Goal: Contribute content: Contribute content

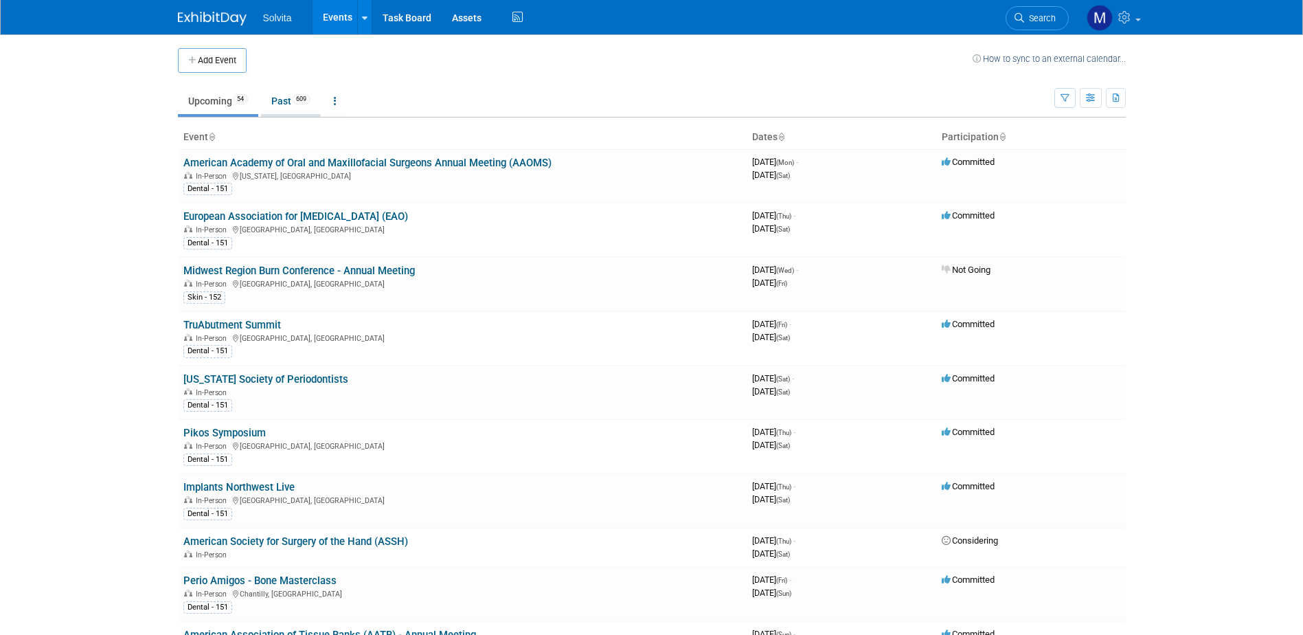
click at [282, 104] on link "Past 609" at bounding box center [291, 101] width 60 height 26
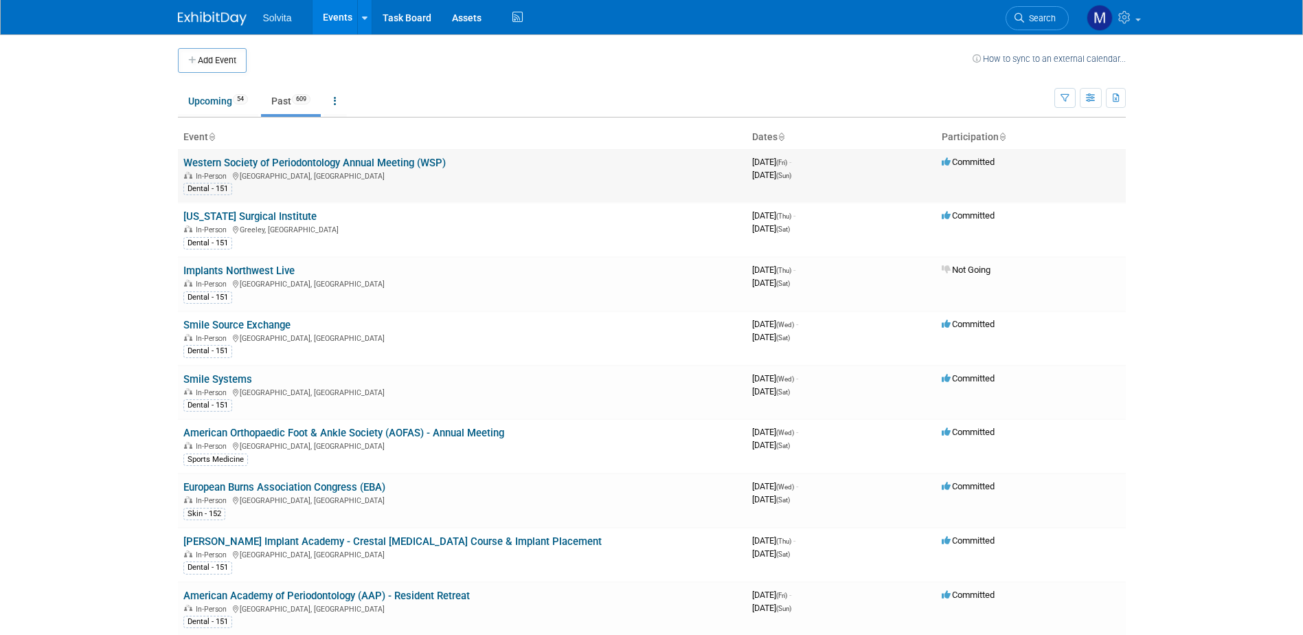
click at [271, 157] on link "Western Society of Periodontology Annual Meeting (WSP)" at bounding box center [314, 163] width 262 height 12
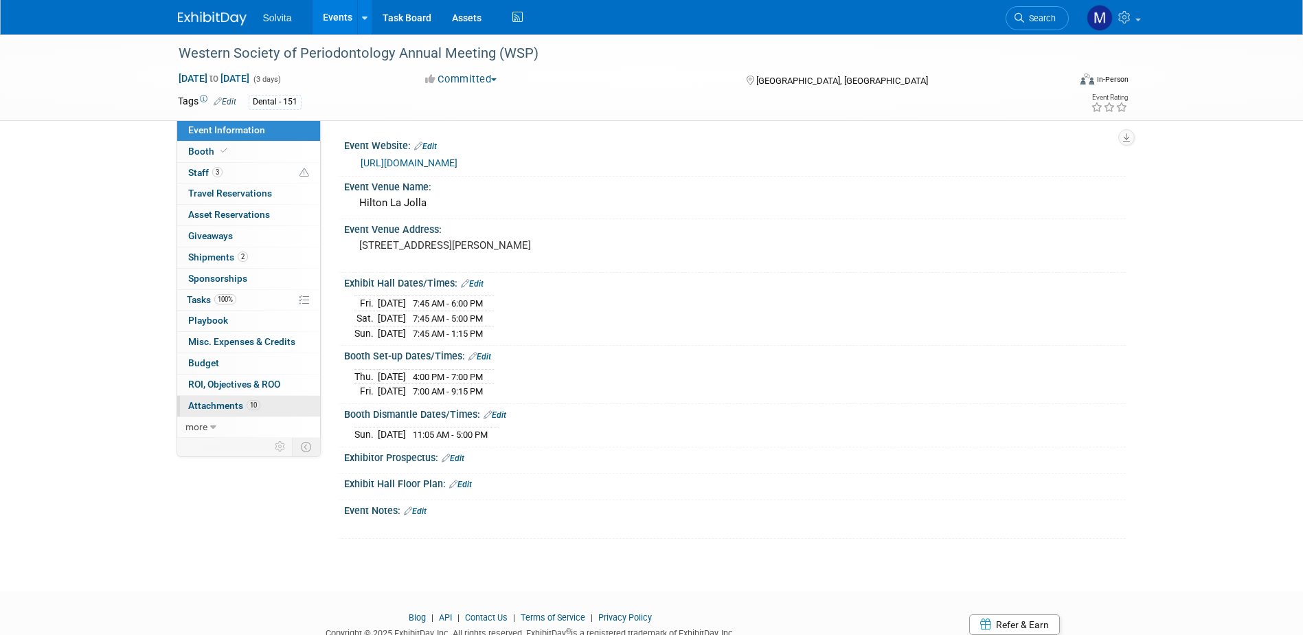
click at [230, 412] on link "10 Attachments 10" at bounding box center [248, 406] width 143 height 21
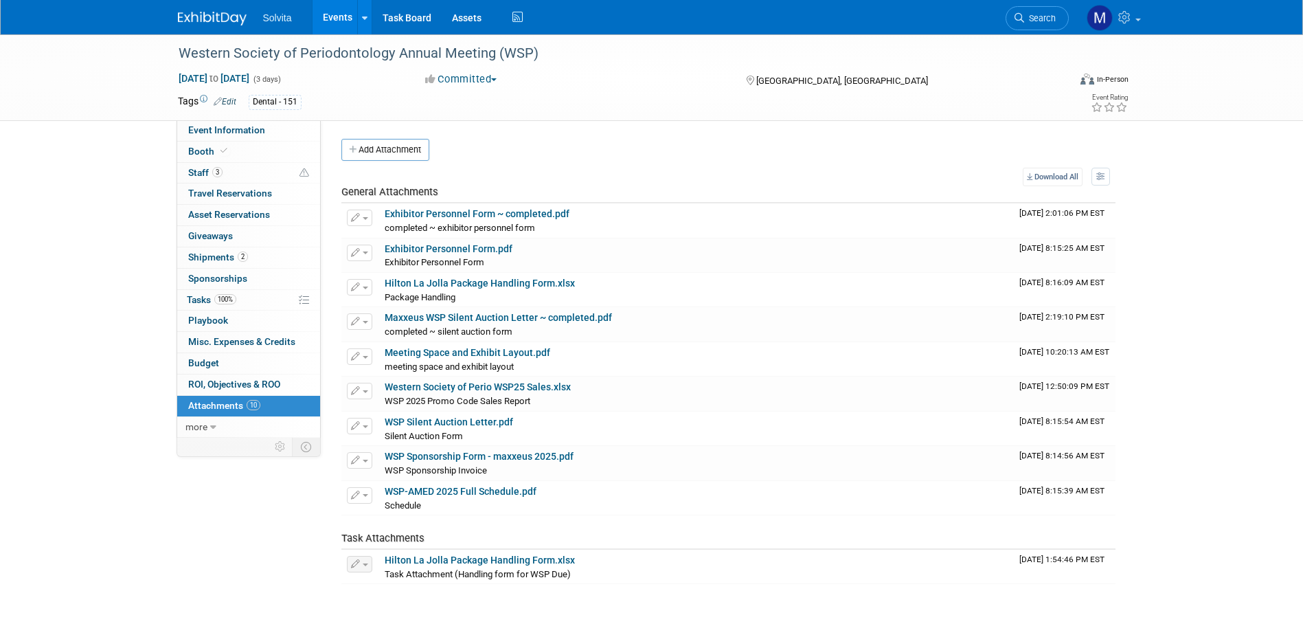
click at [374, 136] on div "Event Website: Edit https://wsperio.org/2025-wsp-asp/ Event Venue Name: Hilton …" at bounding box center [723, 352] width 805 height 464
click at [376, 144] on button "Add Attachment" at bounding box center [385, 150] width 88 height 22
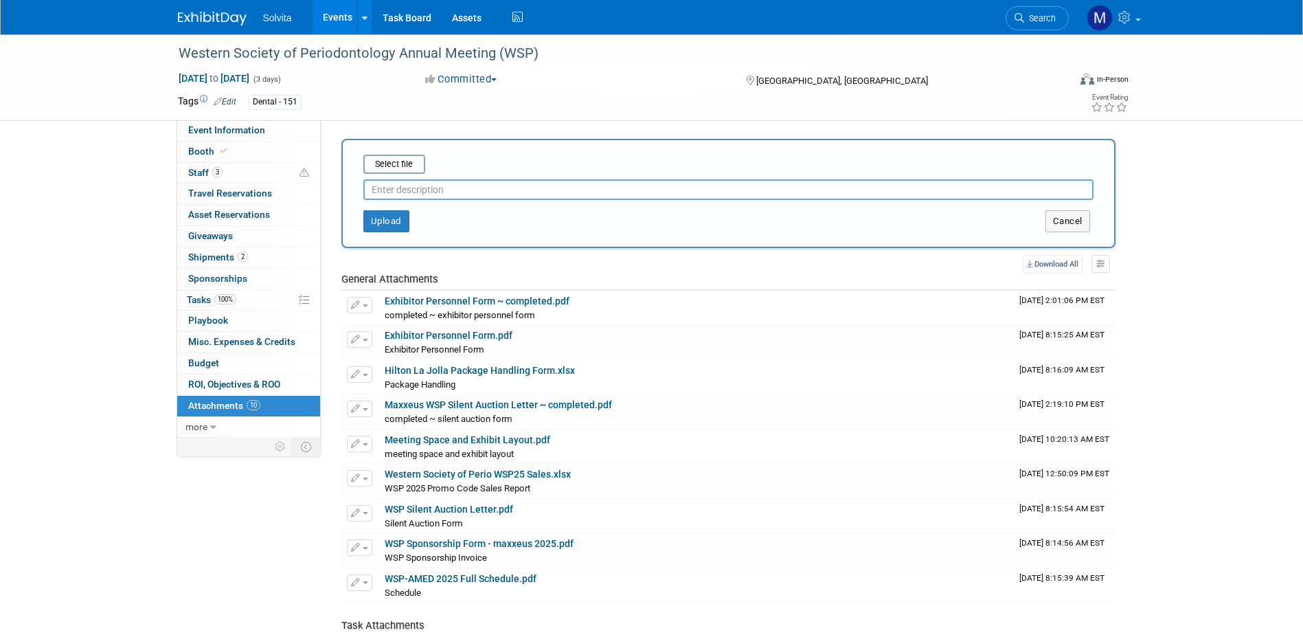
click at [440, 189] on input "text" at bounding box center [728, 189] width 730 height 21
click at [411, 166] on input "file" at bounding box center [341, 164] width 163 height 16
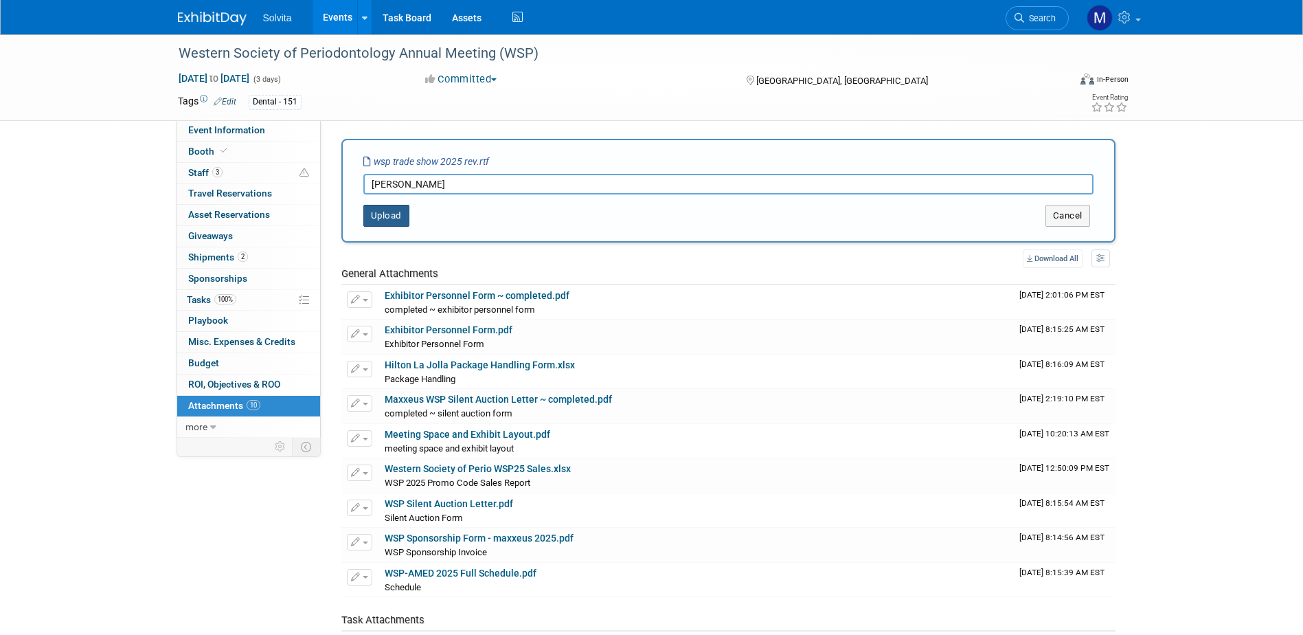
click at [376, 217] on button "Upload" at bounding box center [386, 216] width 46 height 22
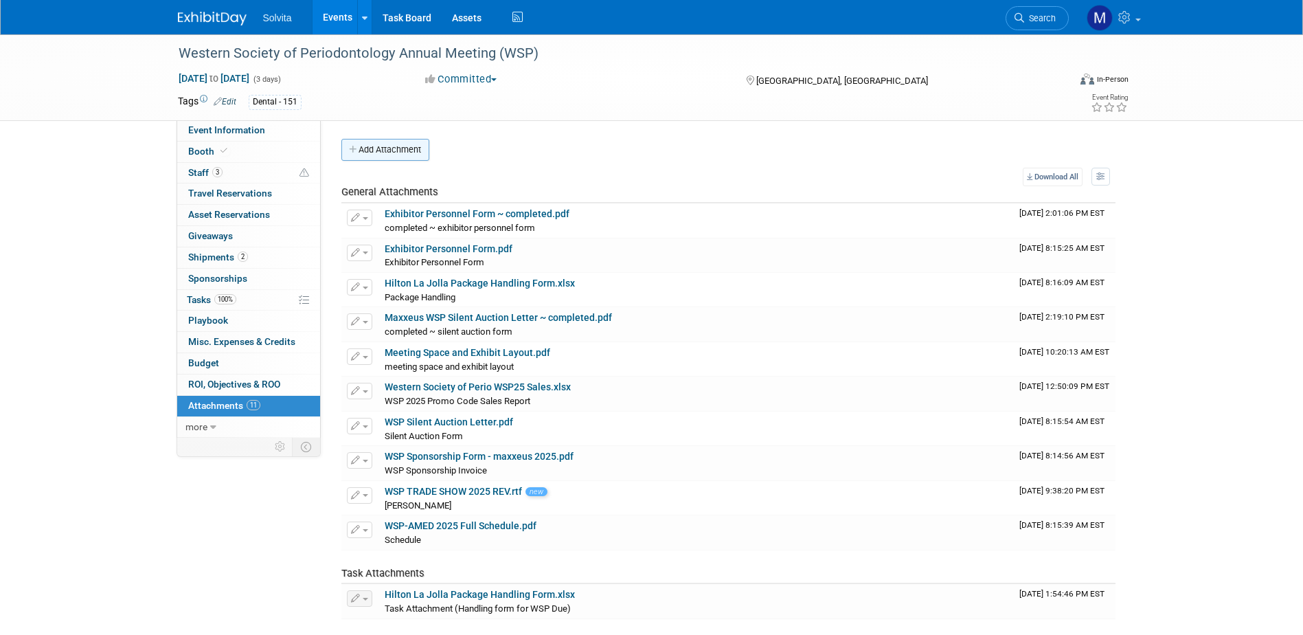
click at [369, 146] on button "Add Attachment" at bounding box center [385, 150] width 88 height 22
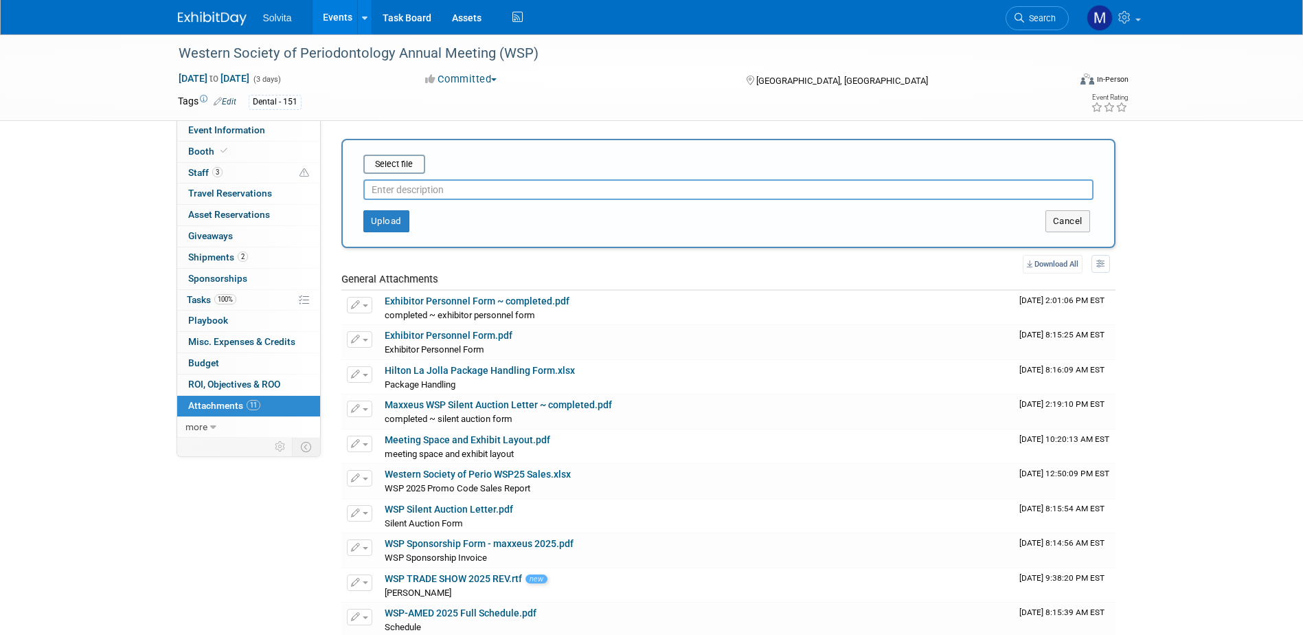
click at [423, 196] on input "text" at bounding box center [728, 189] width 730 height 21
type input "Lisa Eval"
click at [397, 164] on input "file" at bounding box center [341, 164] width 163 height 16
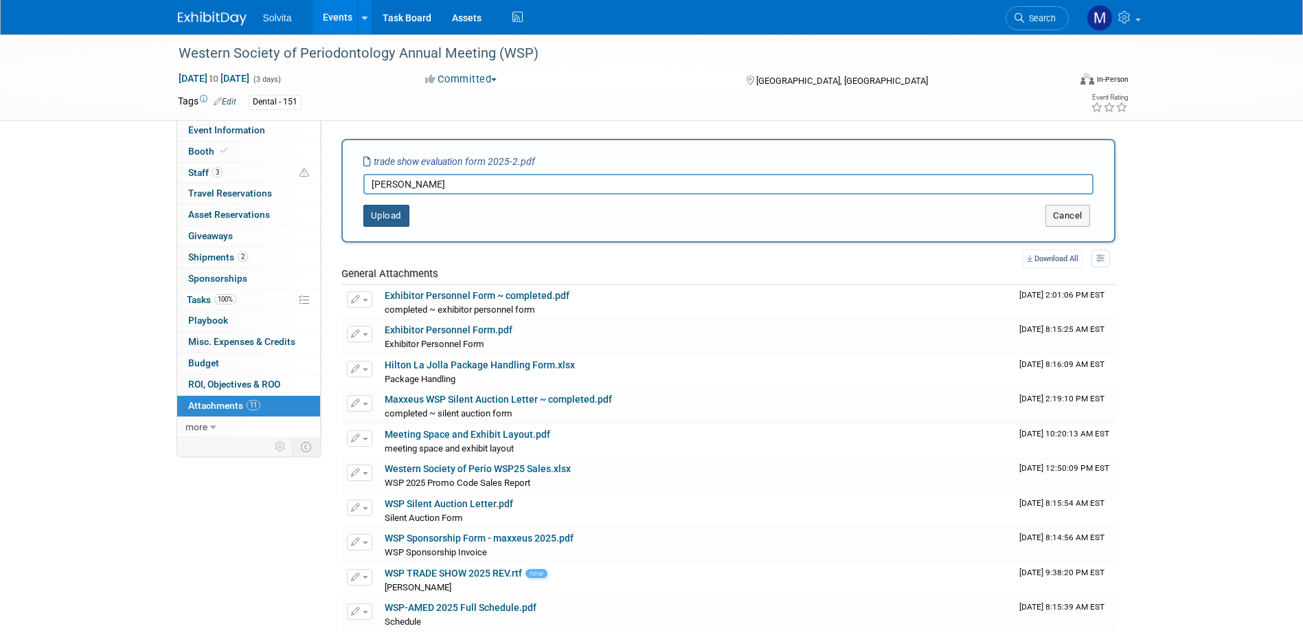
click at [387, 211] on button "Upload" at bounding box center [386, 216] width 46 height 22
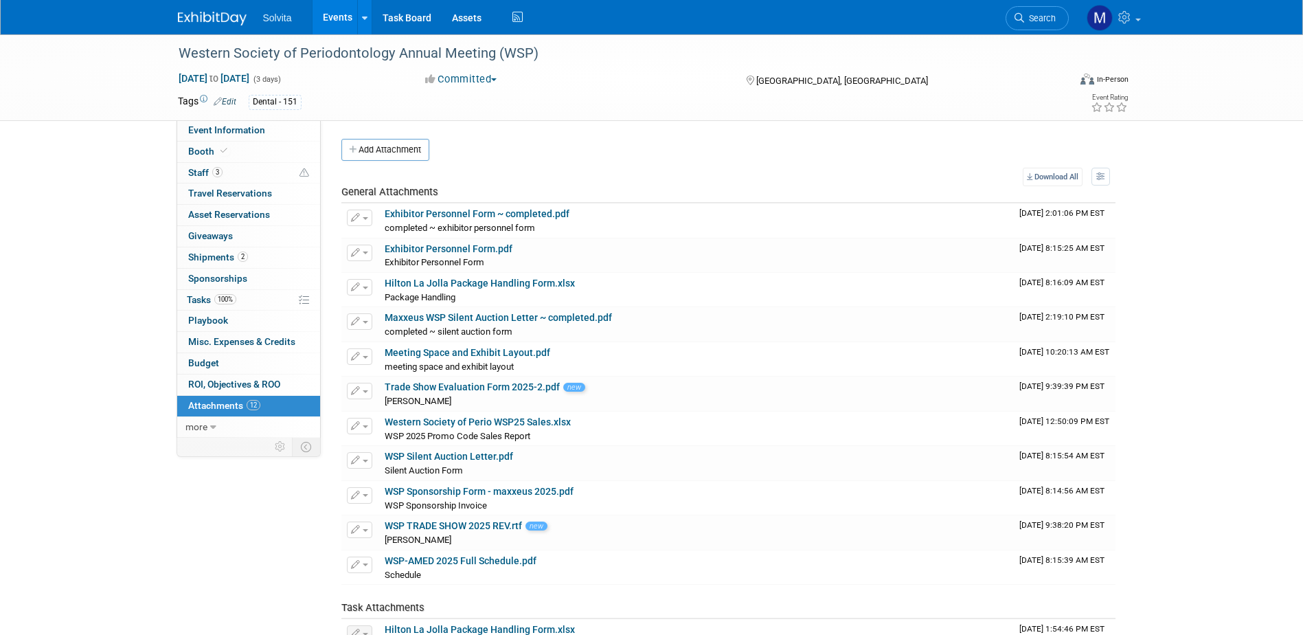
click at [345, 16] on link "Events" at bounding box center [337, 17] width 50 height 34
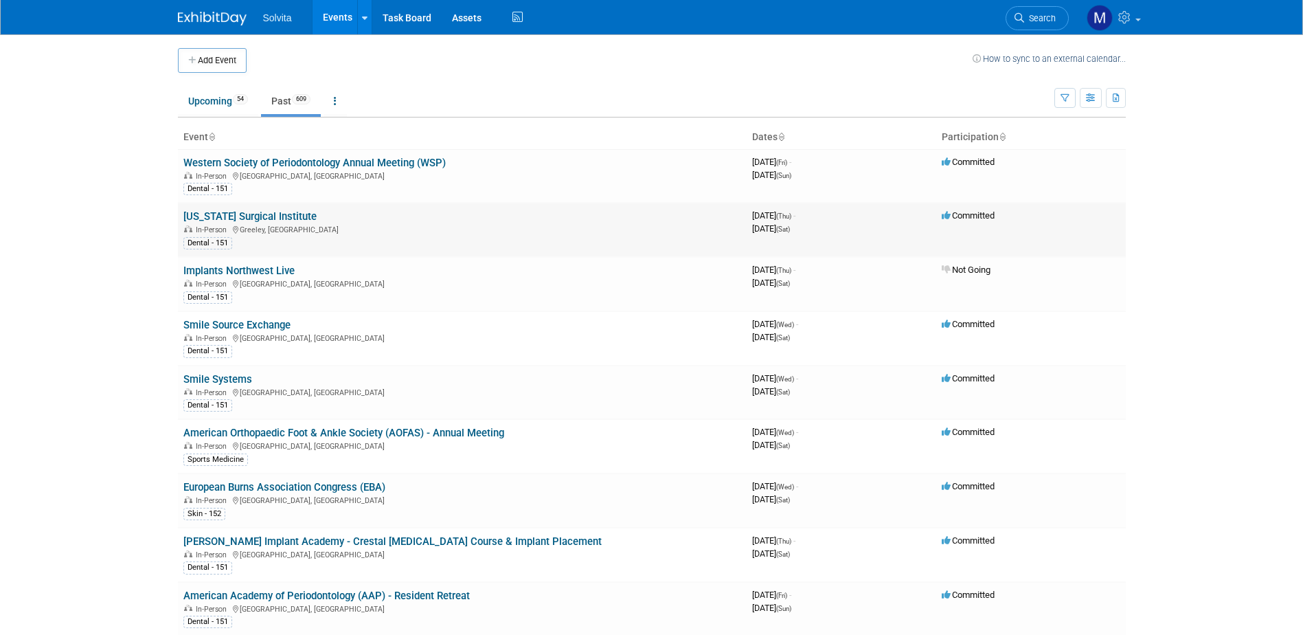
click at [274, 213] on link "[US_STATE] Surgical Institute" at bounding box center [249, 216] width 133 height 12
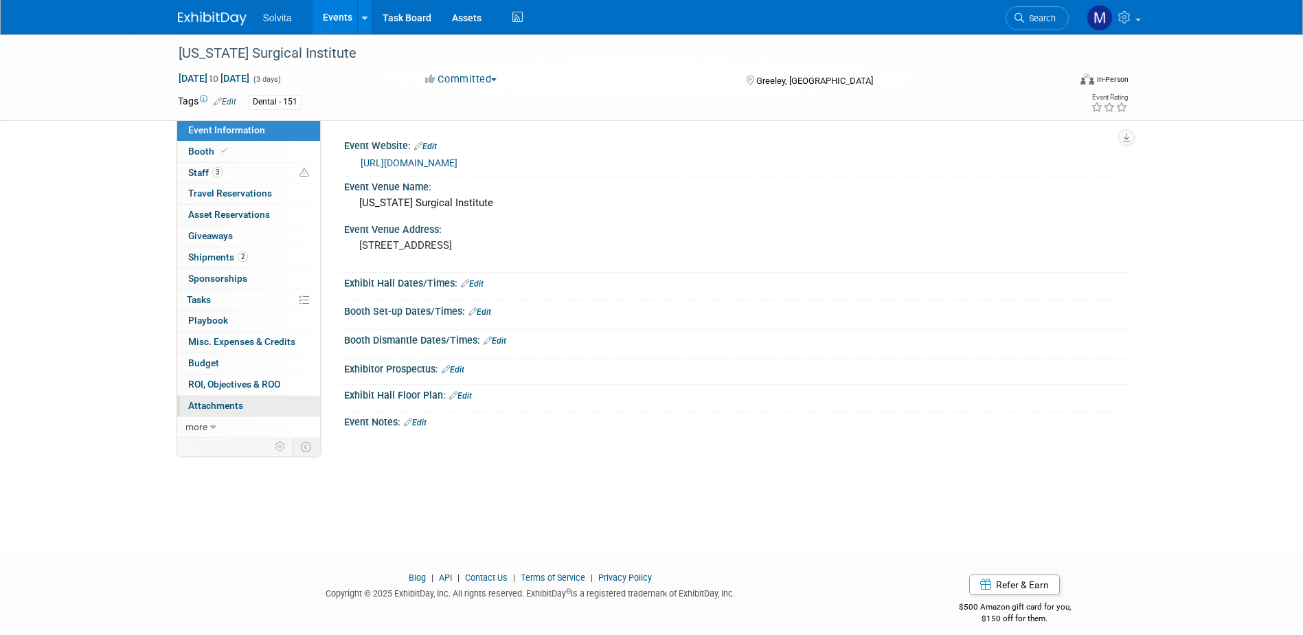
click at [219, 401] on span "Attachments 0" at bounding box center [215, 405] width 55 height 11
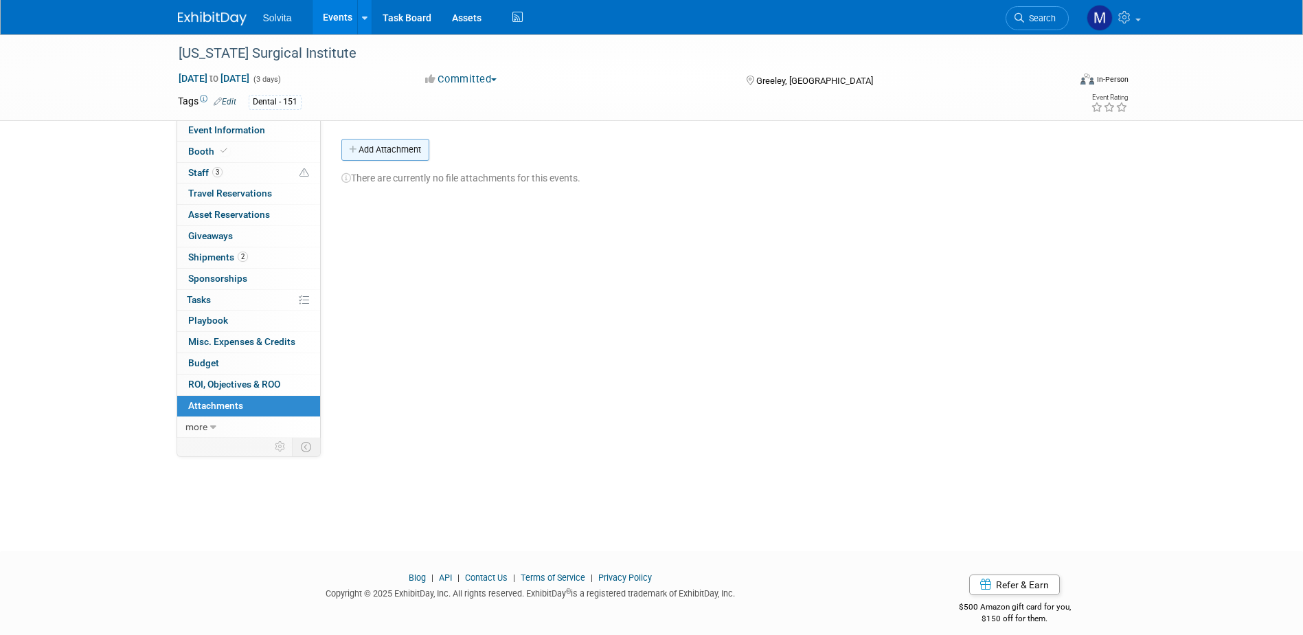
click at [369, 146] on button "Add Attachment" at bounding box center [385, 150] width 88 height 22
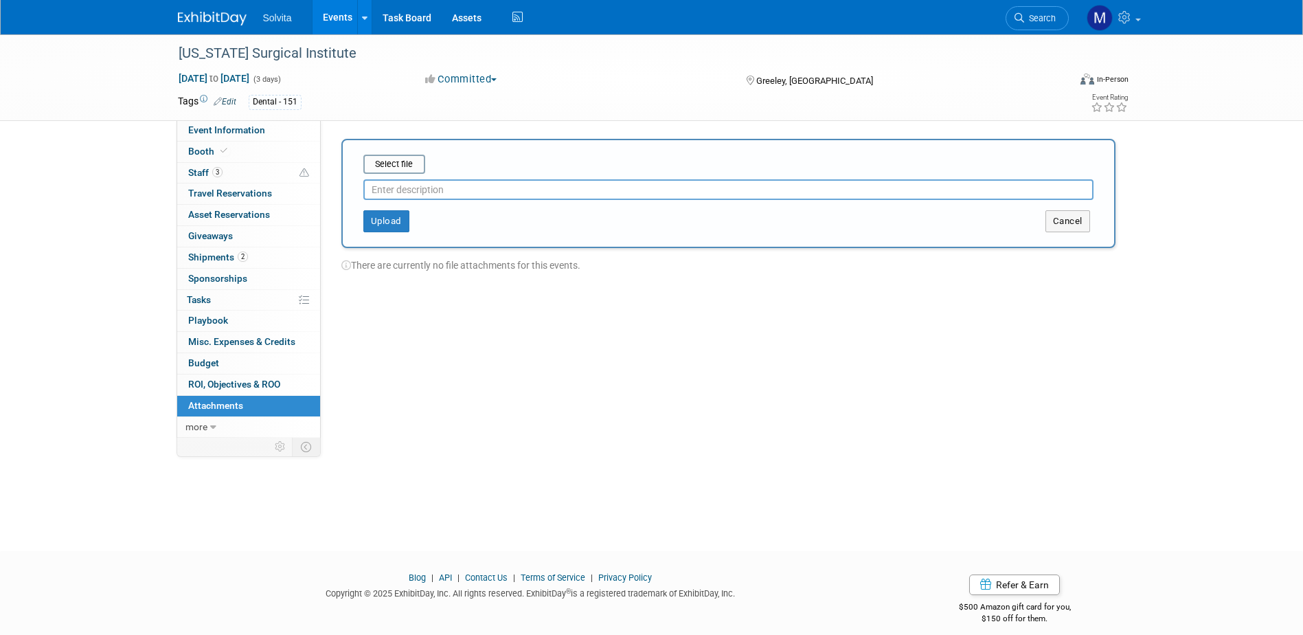
click at [398, 192] on input "text" at bounding box center [728, 189] width 730 height 21
type input "eval"
click at [387, 166] on input "file" at bounding box center [341, 164] width 163 height 16
click at [369, 210] on button "Upload" at bounding box center [386, 216] width 46 height 22
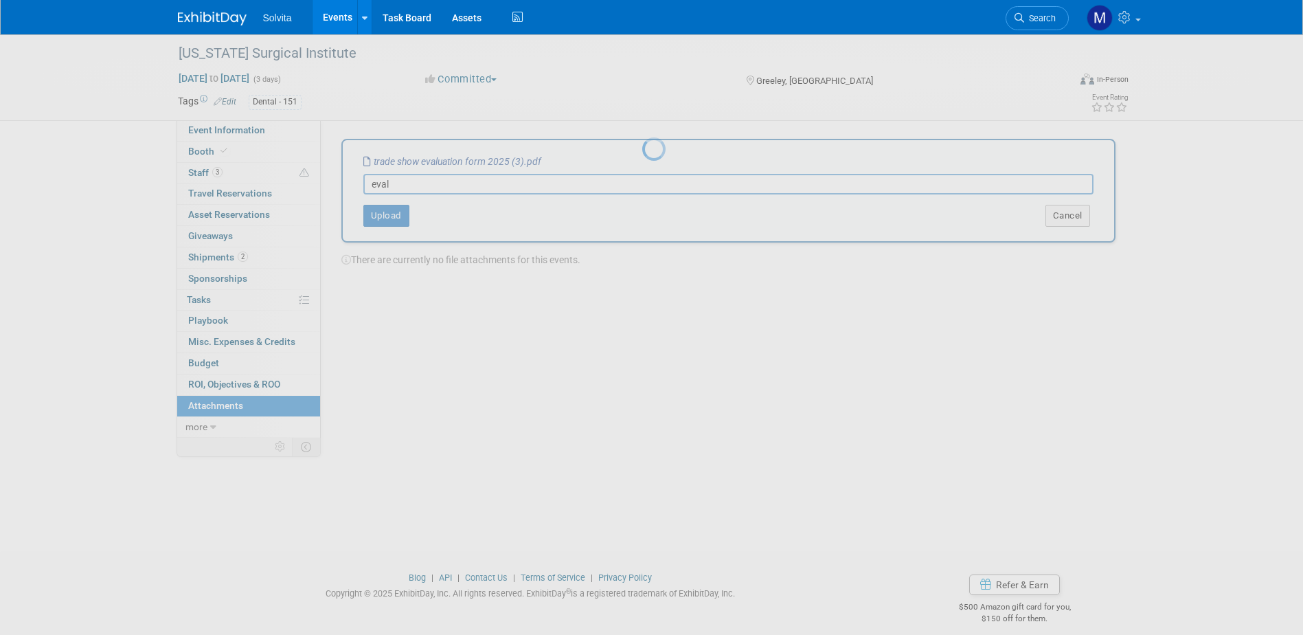
drag, startPoint x: 609, startPoint y: 48, endPoint x: 607, endPoint y: 56, distance: 7.8
click at [642, 51] on div at bounding box center [651, 317] width 19 height 635
click at [661, 282] on div at bounding box center [651, 317] width 19 height 635
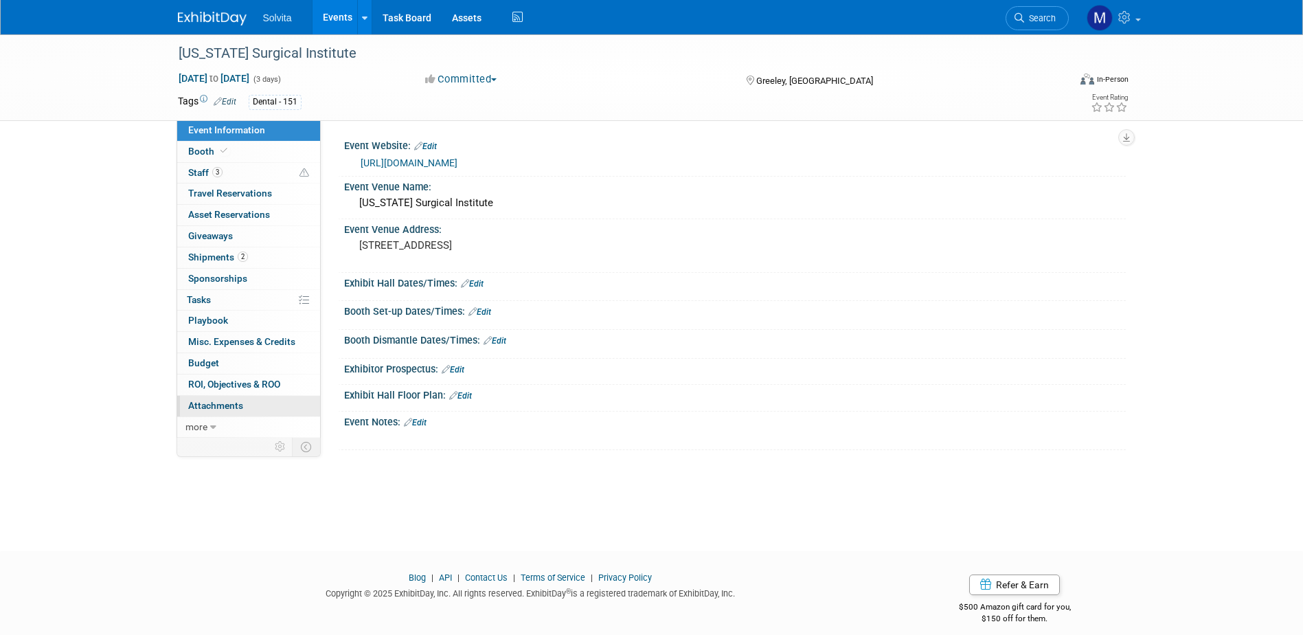
click at [218, 411] on link "0 Attachments 0" at bounding box center [248, 406] width 143 height 21
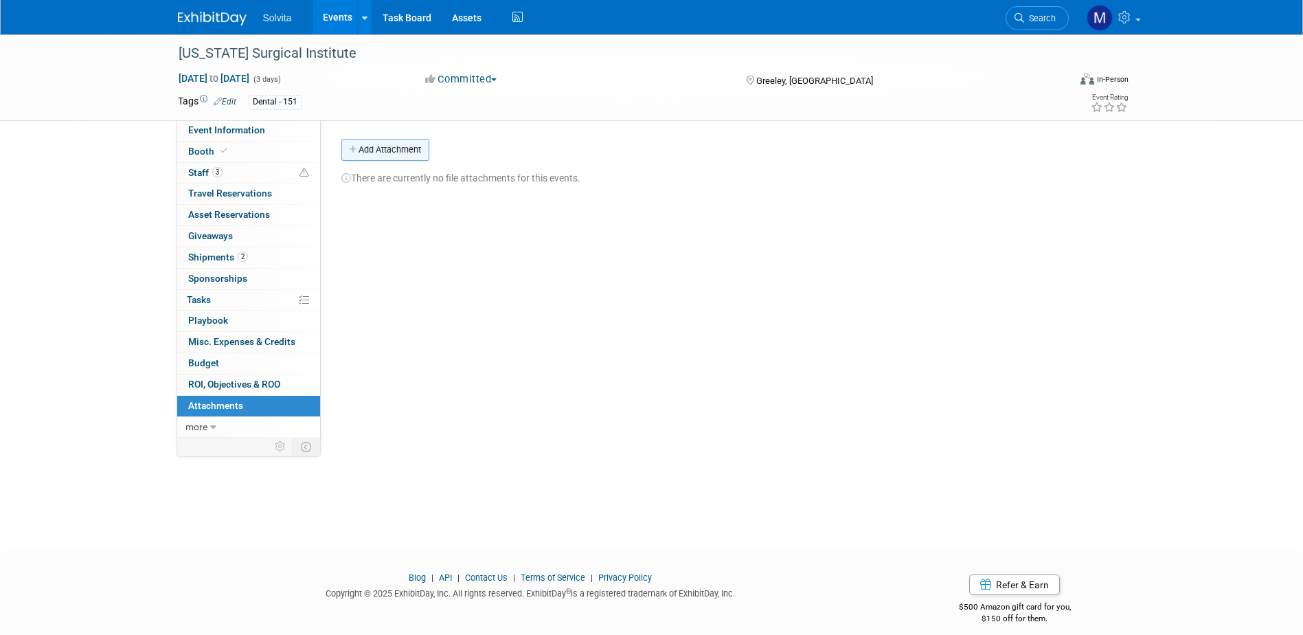
click at [410, 146] on button "Add Attachment" at bounding box center [385, 150] width 88 height 22
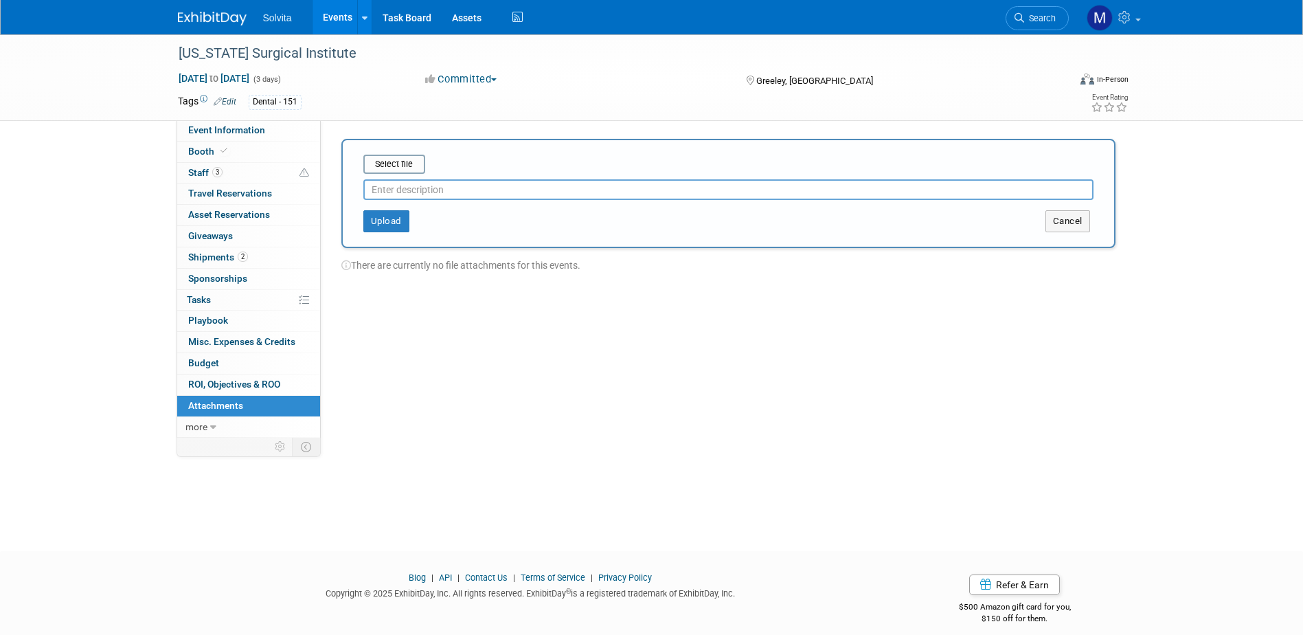
click at [401, 182] on input "text" at bounding box center [728, 189] width 730 height 21
type input "eval"
click at [402, 157] on input "file" at bounding box center [341, 164] width 163 height 16
click at [398, 218] on button "Upload" at bounding box center [386, 216] width 46 height 22
